Goal: Find specific page/section: Find specific page/section

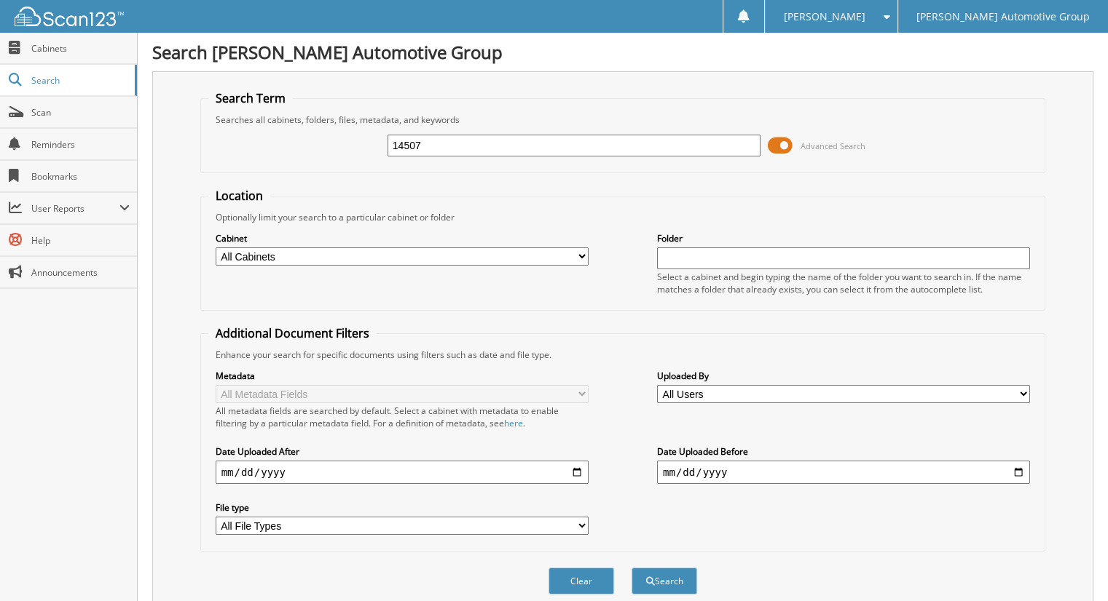
type input "14507"
click at [631, 568] on button "Search" at bounding box center [664, 581] width 66 height 27
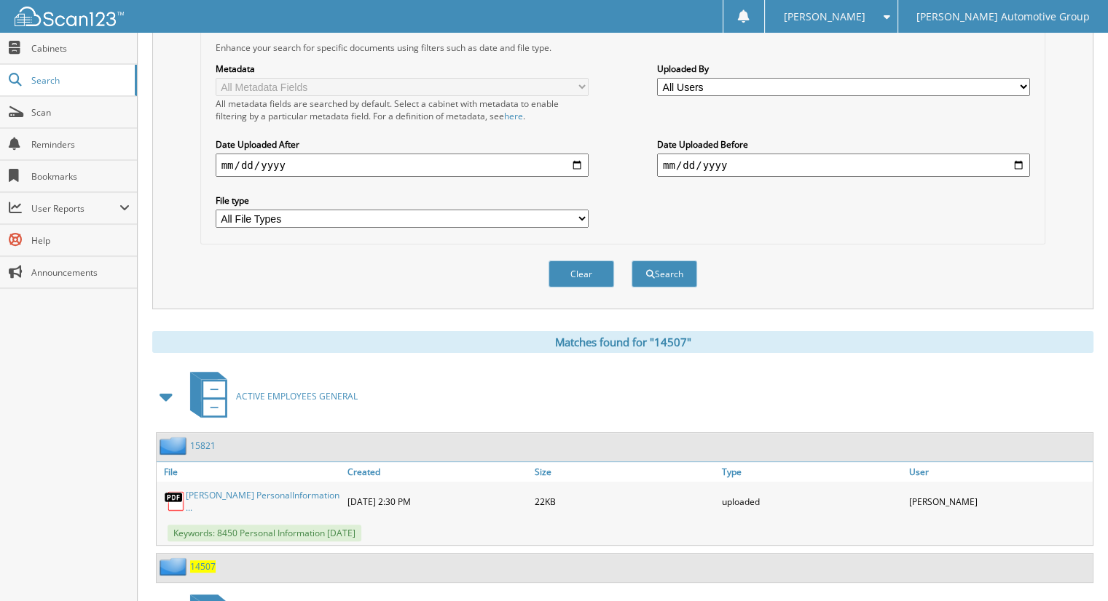
scroll to position [510, 0]
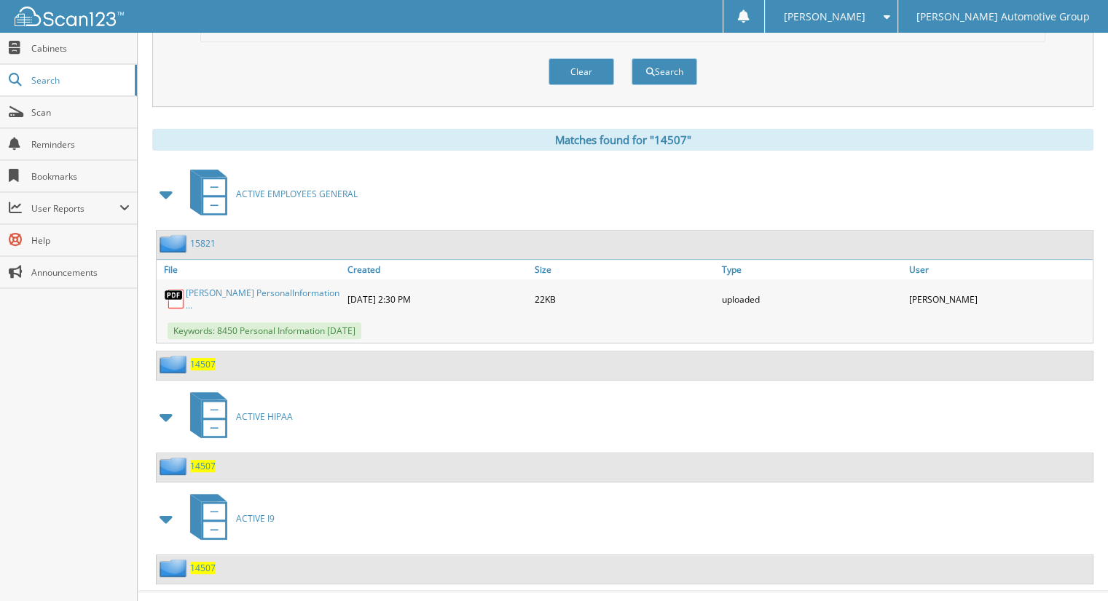
click at [208, 460] on span "14507" at bounding box center [202, 466] width 25 height 12
